Goal: Check status

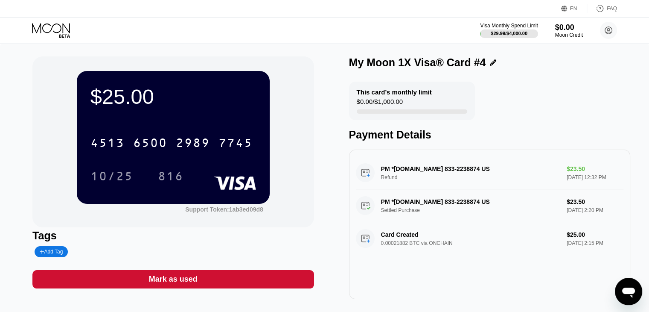
click at [27, 146] on div "$25.00 4513 6500 2989 7745 10/25 816 Support Token: 1ab3ed09d8 Tags Add Tag Mar…" at bounding box center [324, 182] width 649 height 277
